Goal: Task Accomplishment & Management: Use online tool/utility

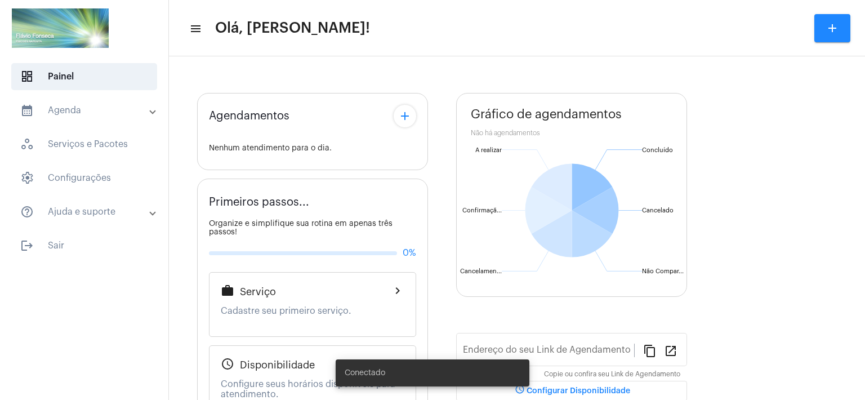
type input "[URL][DOMAIN_NAME]"
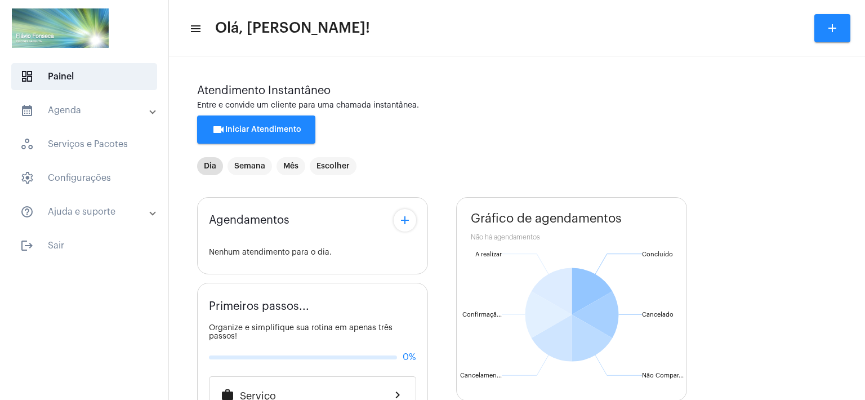
click at [277, 129] on span "videocam Iniciar Atendimento" at bounding box center [257, 130] width 90 height 8
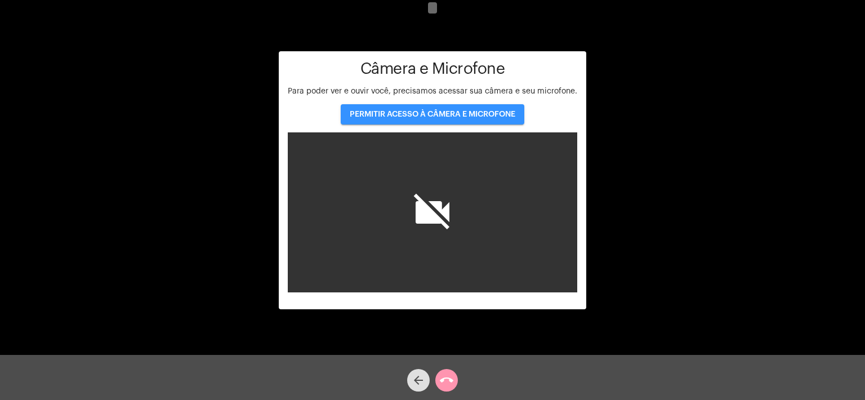
click at [435, 112] on span "PERMITIR ACESSO À CÂMERA E MICROFONE" at bounding box center [433, 114] width 166 height 8
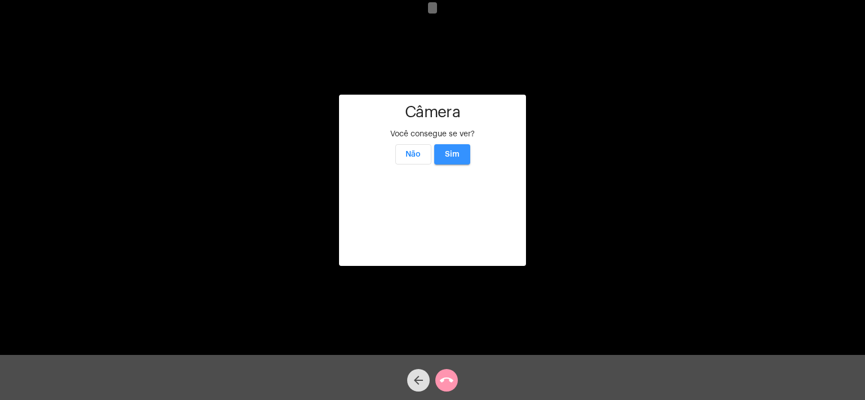
click at [451, 144] on button "Sim" at bounding box center [452, 154] width 36 height 20
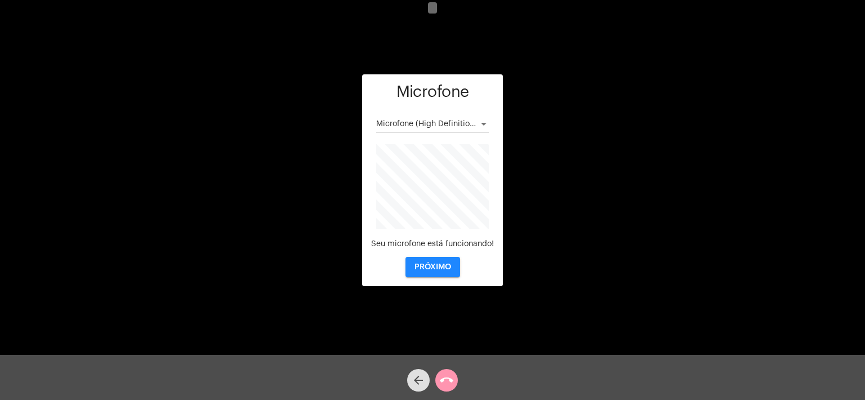
click at [428, 262] on button "PRÓXIMO" at bounding box center [433, 267] width 55 height 20
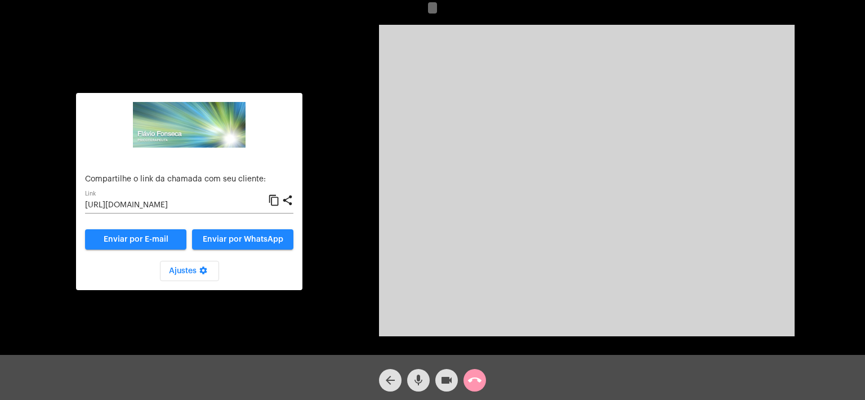
click at [140, 206] on input "[URL][DOMAIN_NAME]" at bounding box center [176, 205] width 183 height 9
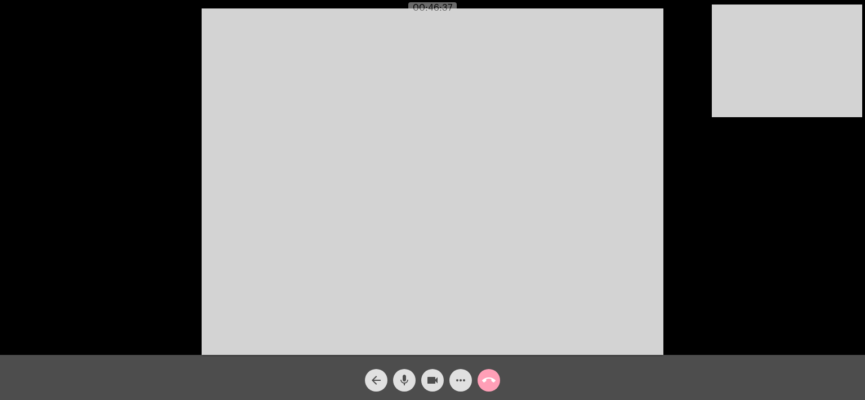
click at [494, 381] on mat-icon "call_end" at bounding box center [489, 381] width 14 height 14
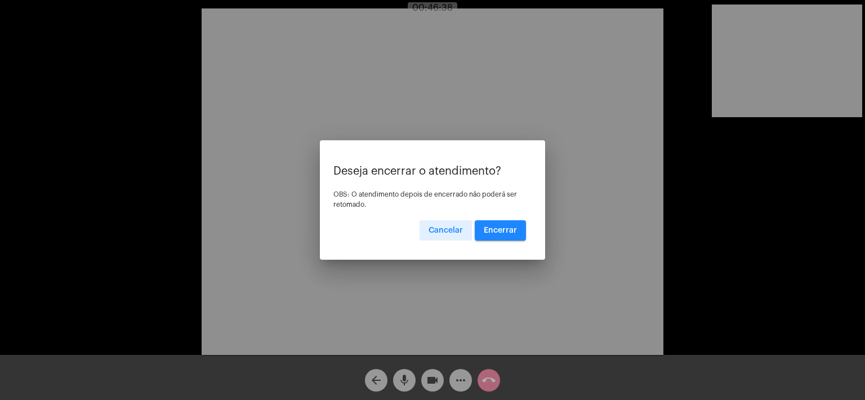
click at [498, 232] on span "Encerrar" at bounding box center [500, 230] width 33 height 8
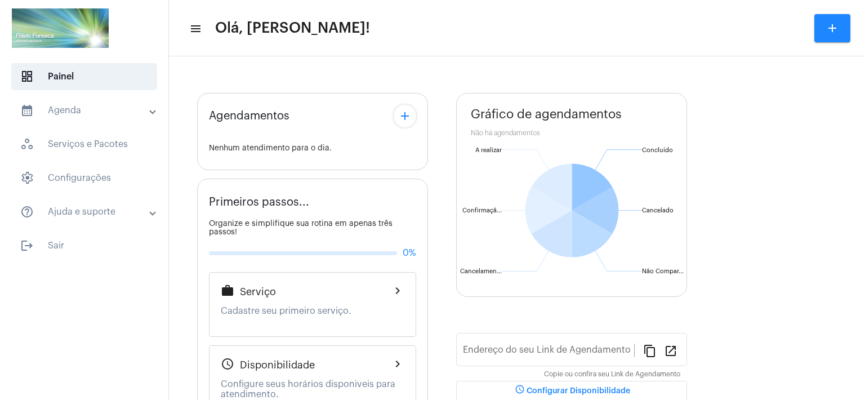
type input "[URL][DOMAIN_NAME]"
